Goal: Task Accomplishment & Management: Complete application form

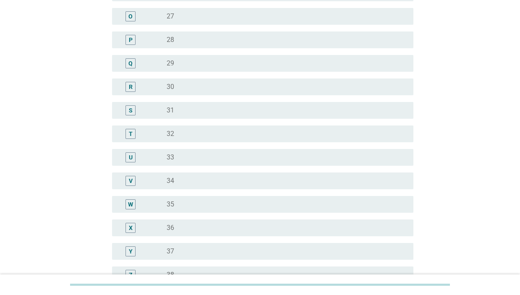
scroll to position [461, 0]
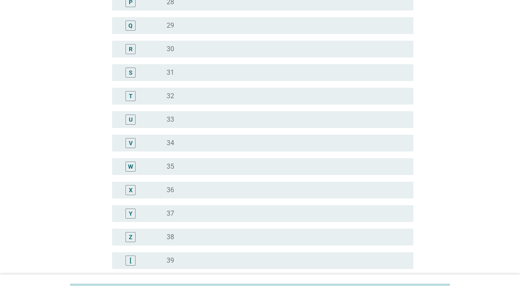
click at [134, 214] on div "Y" at bounding box center [130, 213] width 10 height 10
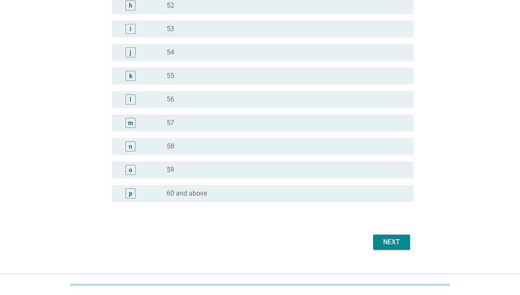
scroll to position [1037, 0]
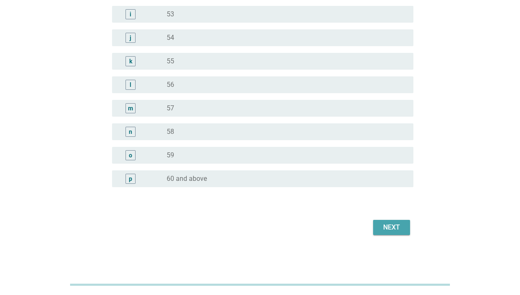
click at [391, 233] on button "Next" at bounding box center [391, 227] width 37 height 15
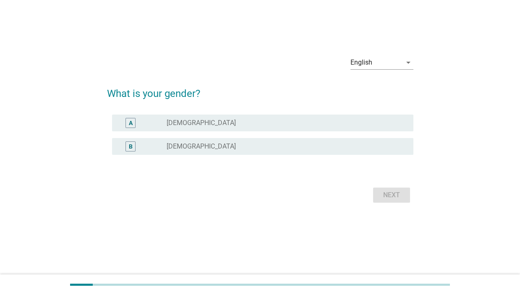
scroll to position [0, 0]
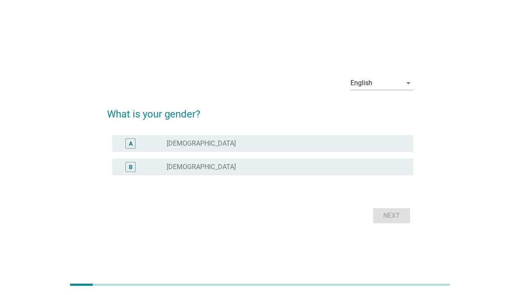
drag, startPoint x: 224, startPoint y: 192, endPoint x: 223, endPoint y: 176, distance: 16.0
click at [224, 188] on form "What is your gender? A radio_button_unchecked [DEMOGRAPHIC_DATA] B radio_button…" at bounding box center [260, 162] width 306 height 128
click at [223, 176] on div "B radio_button_unchecked [DEMOGRAPHIC_DATA]" at bounding box center [260, 166] width 306 height 23
click at [223, 172] on div "B radio_button_unchecked [DEMOGRAPHIC_DATA]" at bounding box center [262, 167] width 301 height 17
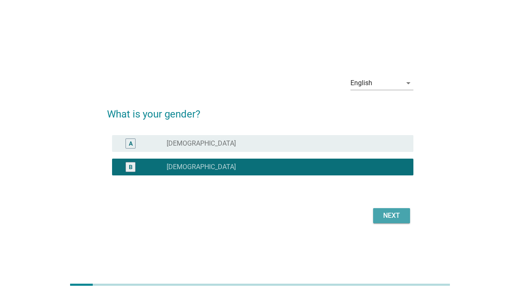
click at [387, 215] on div "Next" at bounding box center [391, 216] width 23 height 10
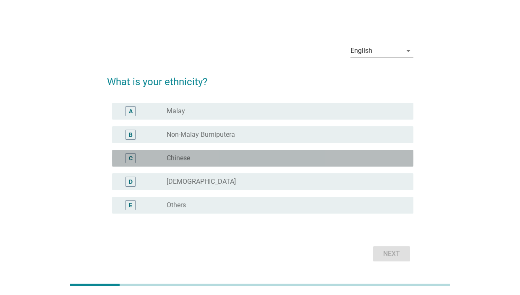
click at [248, 159] on div "radio_button_unchecked Chinese" at bounding box center [283, 158] width 233 height 8
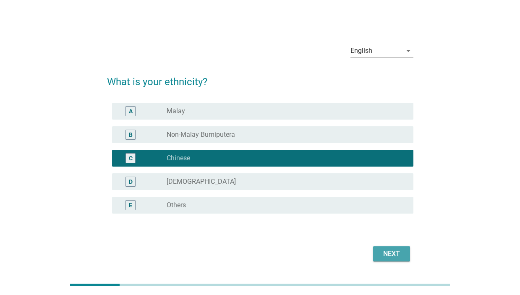
click at [401, 250] on div "Next" at bounding box center [391, 254] width 23 height 10
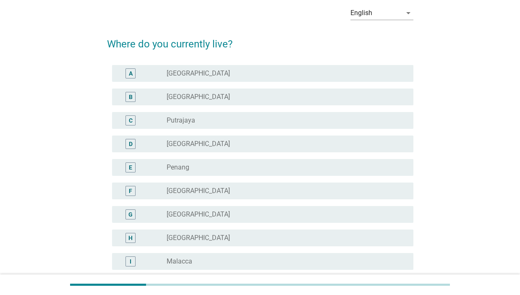
scroll to position [84, 0]
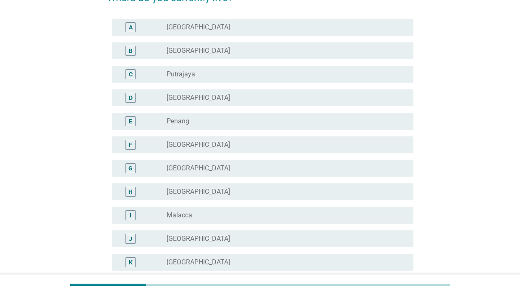
click at [249, 104] on div "D radio_button_unchecked [GEOGRAPHIC_DATA]" at bounding box center [262, 97] width 301 height 17
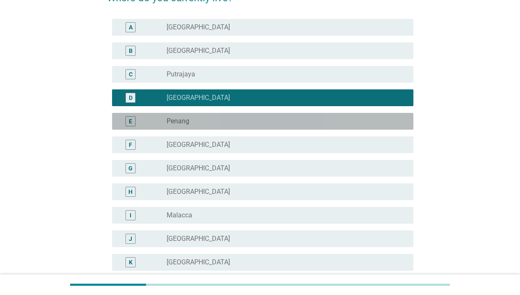
click at [247, 116] on div "radio_button_unchecked Penang" at bounding box center [287, 121] width 240 height 10
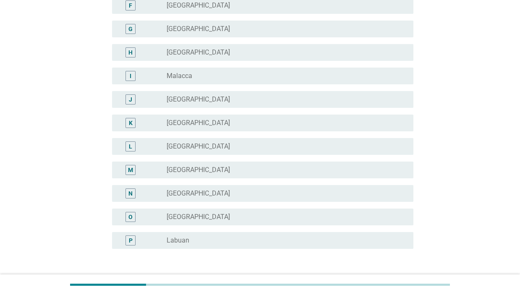
scroll to position [285, 0]
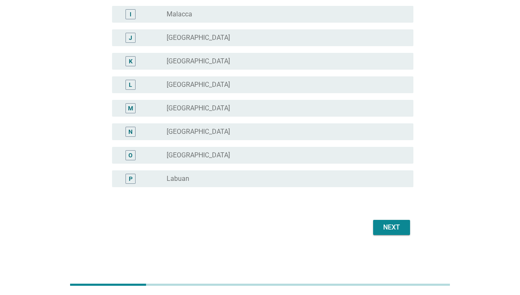
click at [384, 215] on form "Where do you currently live? A radio_button_unchecked [GEOGRAPHIC_DATA] B radio…" at bounding box center [260, 9] width 306 height 456
click at [381, 225] on div "Next" at bounding box center [391, 227] width 23 height 10
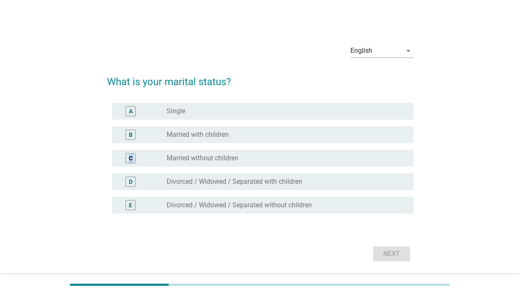
drag, startPoint x: 255, startPoint y: 155, endPoint x: 255, endPoint y: 134, distance: 21.0
click at [255, 134] on div "A radio_button_unchecked Single B radio_button_unchecked Married with children …" at bounding box center [260, 157] width 306 height 117
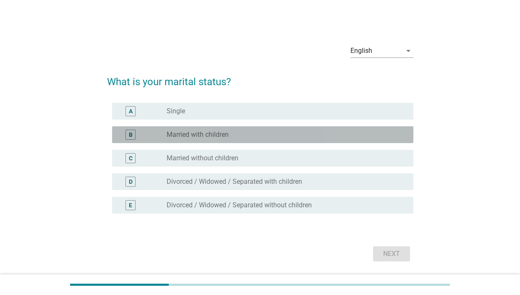
click at [255, 134] on div "radio_button_unchecked Married with children" at bounding box center [283, 134] width 233 height 8
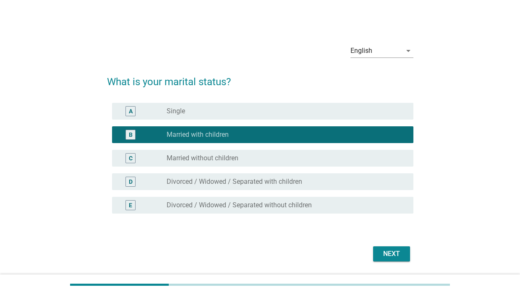
drag, startPoint x: 367, startPoint y: 247, endPoint x: 382, endPoint y: 251, distance: 14.9
click at [382, 251] on div "Next" at bounding box center [260, 254] width 306 height 20
click at [382, 251] on div "Next" at bounding box center [391, 254] width 23 height 10
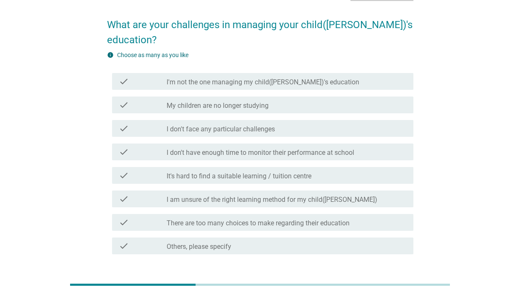
scroll to position [42, 0]
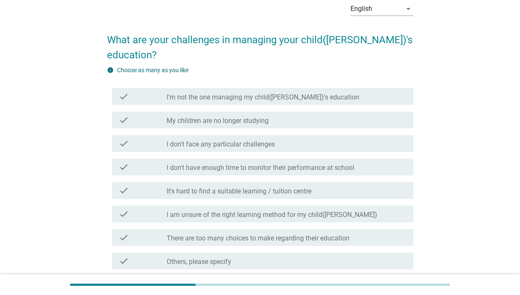
drag, startPoint x: 362, startPoint y: 130, endPoint x: 373, endPoint y: 130, distance: 11.4
click at [361, 138] on div "check_box_outline_blank I don't face any particular challenges" at bounding box center [287, 143] width 240 height 10
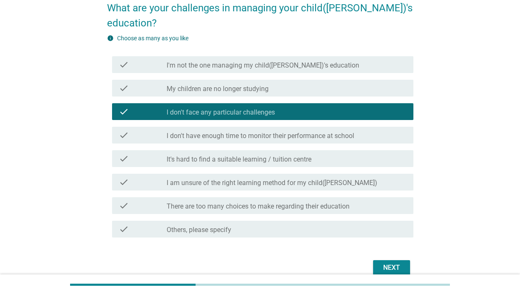
scroll to position [99, 0]
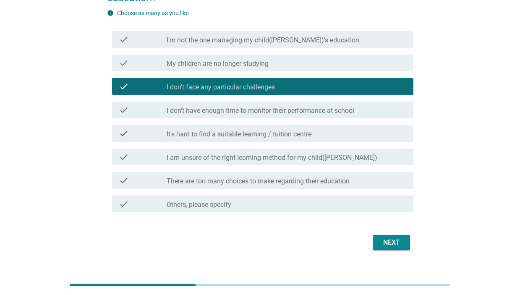
click at [395, 235] on button "Next" at bounding box center [391, 242] width 37 height 15
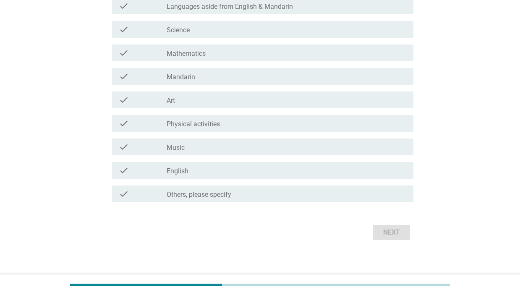
scroll to position [185, 0]
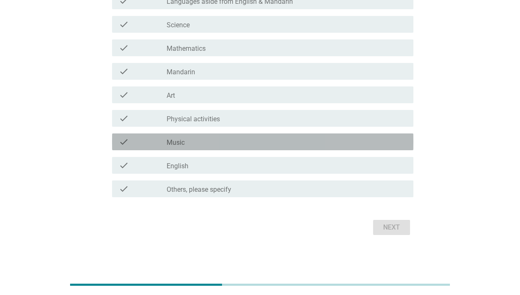
click at [275, 138] on div "check_box_outline_blank Music" at bounding box center [287, 142] width 240 height 10
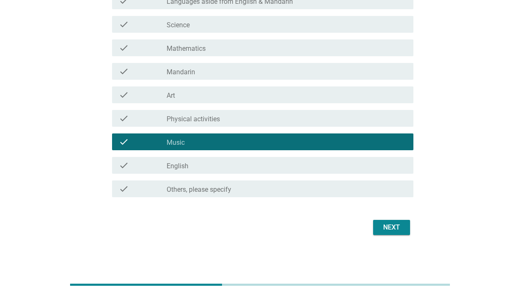
scroll to position [143, 0]
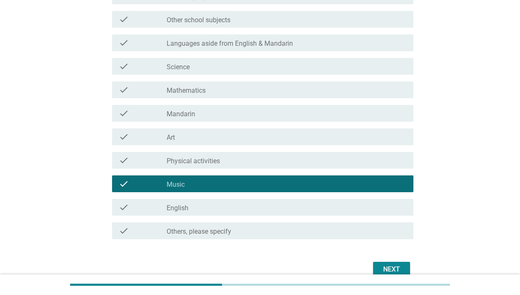
click at [276, 133] on div "check_box_outline_blank Art" at bounding box center [287, 137] width 240 height 10
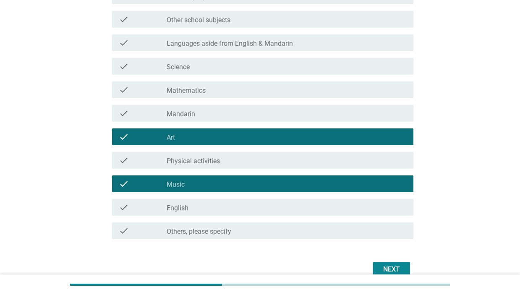
click at [390, 259] on div "Next" at bounding box center [260, 269] width 306 height 20
click at [388, 267] on div "Next" at bounding box center [391, 269] width 23 height 10
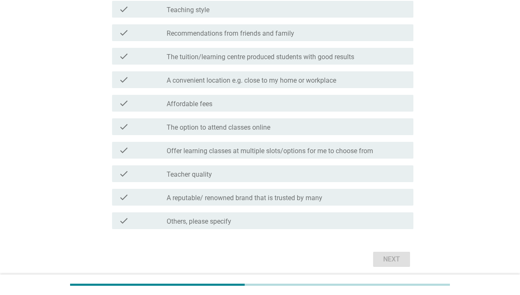
scroll to position [185, 0]
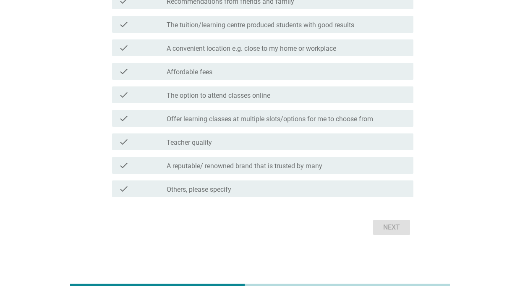
click at [357, 148] on div "check check_box_outline_blank Teacher quality" at bounding box center [262, 141] width 301 height 17
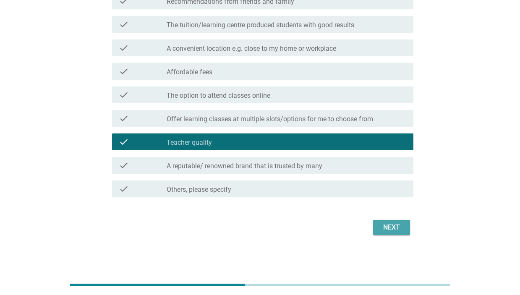
click at [391, 227] on div "Next" at bounding box center [391, 227] width 23 height 10
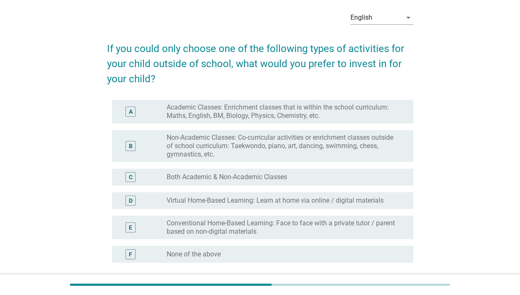
scroll to position [84, 0]
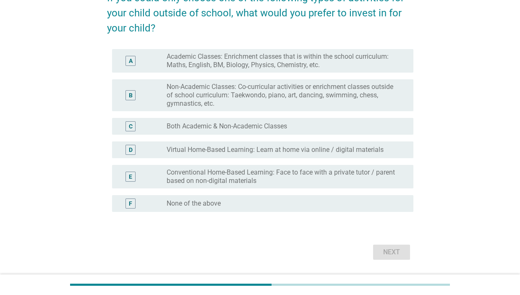
click at [287, 133] on div "C radio_button_unchecked Both Academic & Non-Academic Classes" at bounding box center [262, 126] width 301 height 17
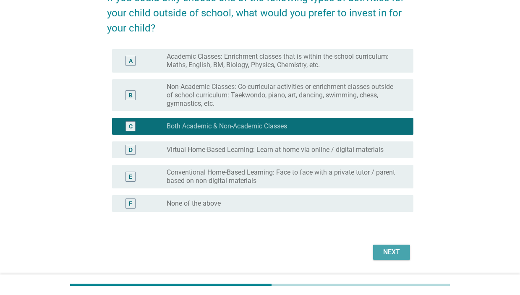
click at [383, 254] on div "Next" at bounding box center [391, 252] width 23 height 10
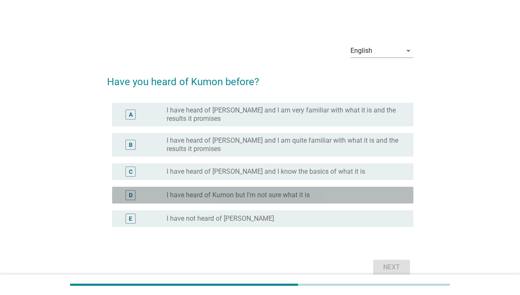
click at [350, 196] on div "radio_button_unchecked I have heard of Kumon but I'm not sure what it is" at bounding box center [283, 195] width 233 height 8
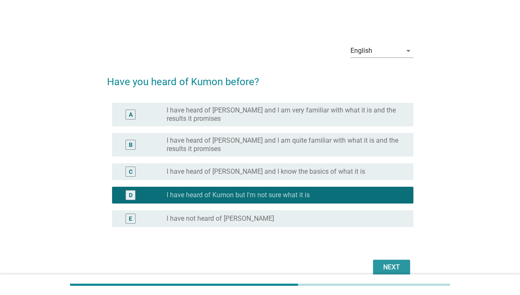
drag, startPoint x: 388, startPoint y: 261, endPoint x: 336, endPoint y: 213, distance: 70.7
click at [340, 216] on form "Have you heard of Kumon before? A radio_button_unchecked I have heard of [PERSO…" at bounding box center [260, 171] width 306 height 211
click at [385, 261] on button "Next" at bounding box center [391, 267] width 37 height 15
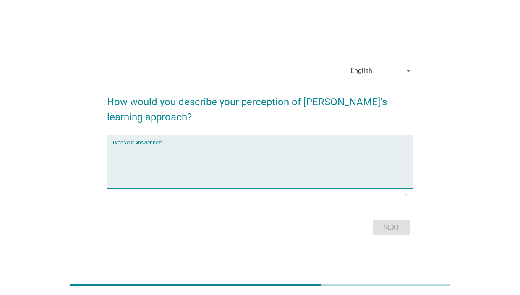
click at [305, 165] on textarea "Type your Answer here" at bounding box center [262, 167] width 301 height 44
type textarea "idk"
click at [386, 227] on div "Next" at bounding box center [391, 227] width 23 height 10
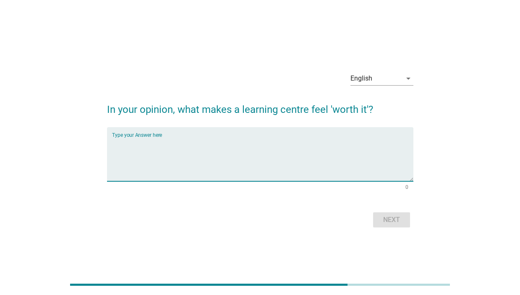
click at [258, 149] on textarea "Type your Answer here" at bounding box center [262, 159] width 301 height 44
type textarea "idk"
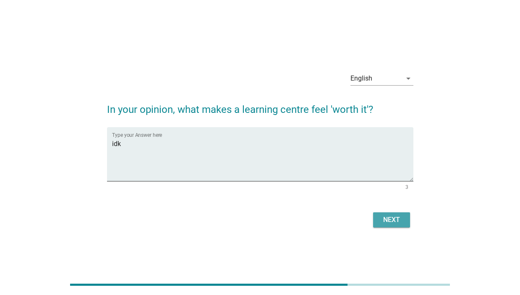
click at [379, 221] on button "Next" at bounding box center [391, 219] width 37 height 15
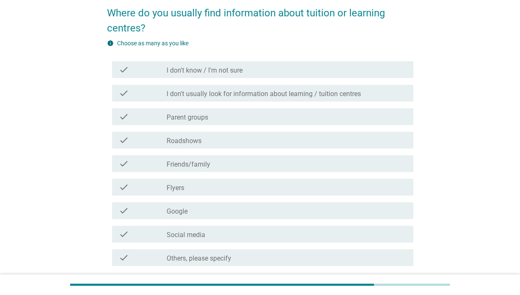
scroll to position [84, 0]
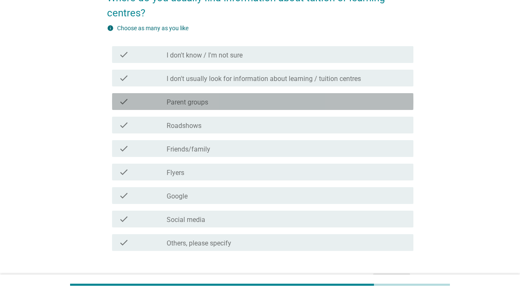
click at [299, 101] on div "check_box_outline_blank Parent groups" at bounding box center [287, 101] width 240 height 10
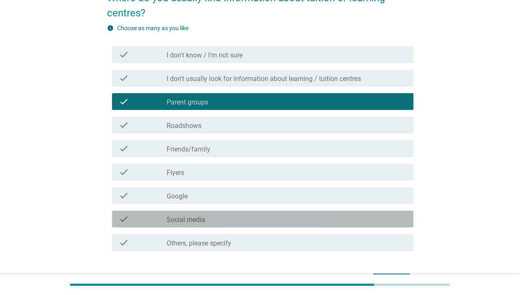
click at [275, 223] on div "check_box_outline_blank Social media" at bounding box center [287, 219] width 240 height 10
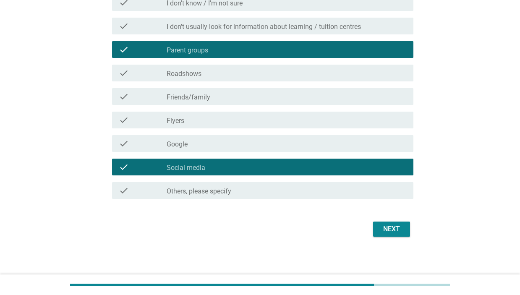
scroll to position [138, 0]
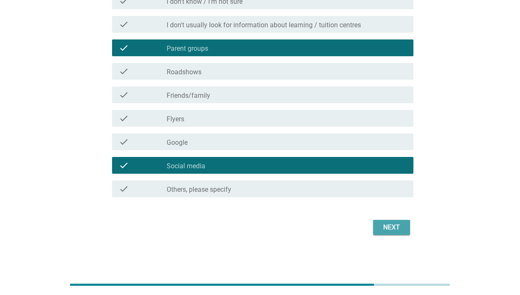
click at [375, 228] on button "Next" at bounding box center [391, 227] width 37 height 15
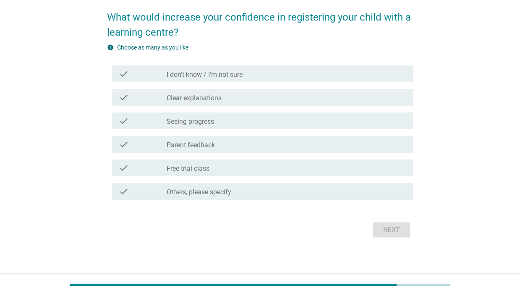
scroll to position [67, 0]
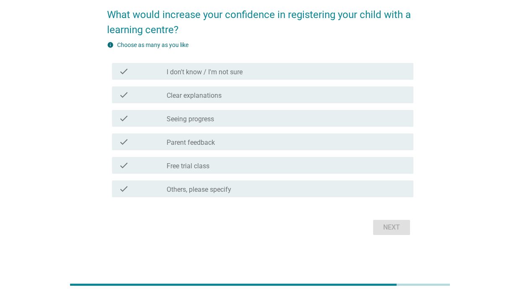
click at [238, 137] on div "check_box_outline_blank Parent feedback" at bounding box center [287, 142] width 240 height 10
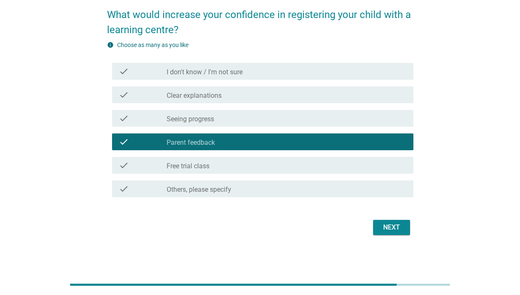
drag, startPoint x: 366, startPoint y: 218, endPoint x: 380, endPoint y: 224, distance: 15.0
click at [380, 224] on div "Next" at bounding box center [260, 227] width 306 height 20
click at [380, 224] on div "Next" at bounding box center [391, 227] width 23 height 10
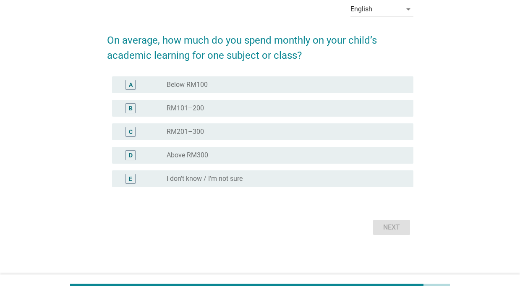
scroll to position [0, 0]
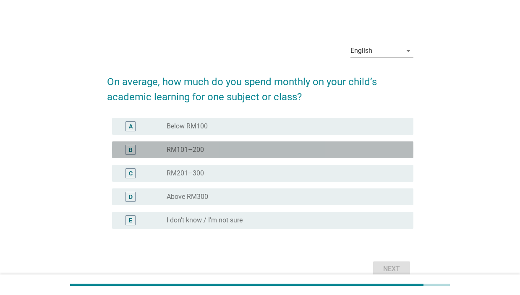
drag, startPoint x: 228, startPoint y: 150, endPoint x: 300, endPoint y: 227, distance: 105.9
click at [228, 151] on div "radio_button_unchecked RM101–200" at bounding box center [283, 150] width 233 height 8
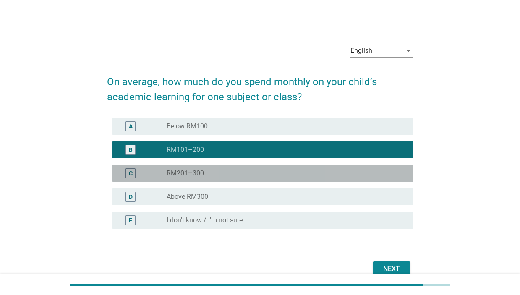
click at [345, 166] on div "C radio_button_unchecked RM201–300" at bounding box center [262, 173] width 301 height 17
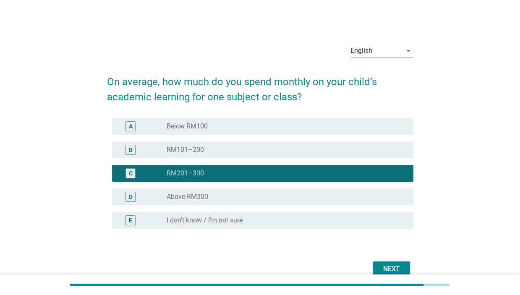
click at [407, 268] on button "Next" at bounding box center [391, 268] width 37 height 15
